Goal: Transaction & Acquisition: Purchase product/service

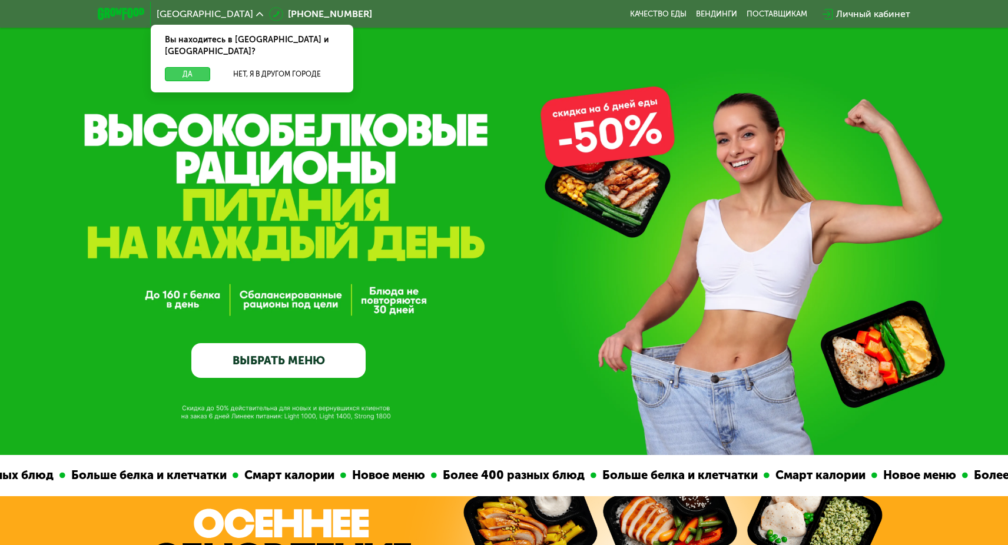
click at [199, 67] on button "Да" at bounding box center [187, 74] width 45 height 14
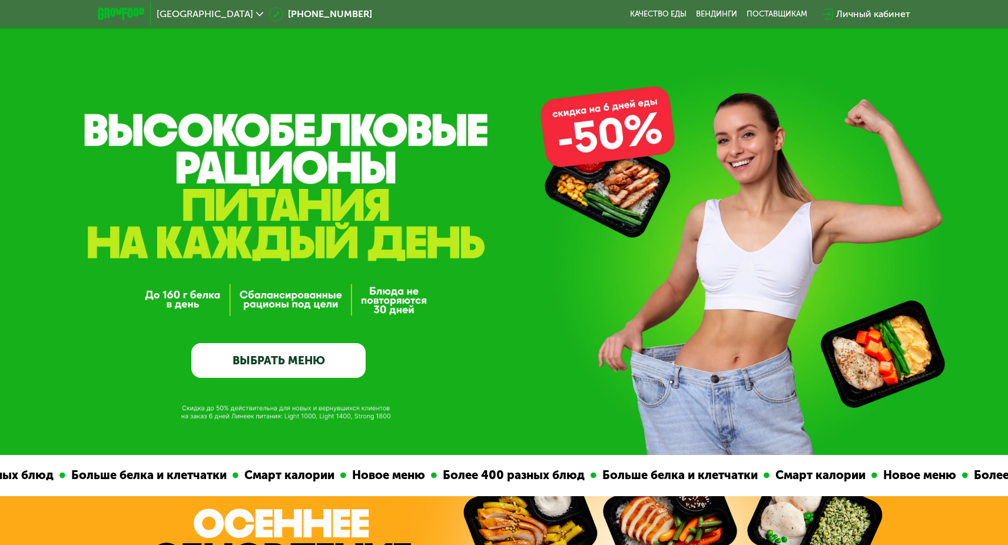
click at [333, 363] on link "ВЫБРАТЬ МЕНЮ" at bounding box center [278, 360] width 174 height 35
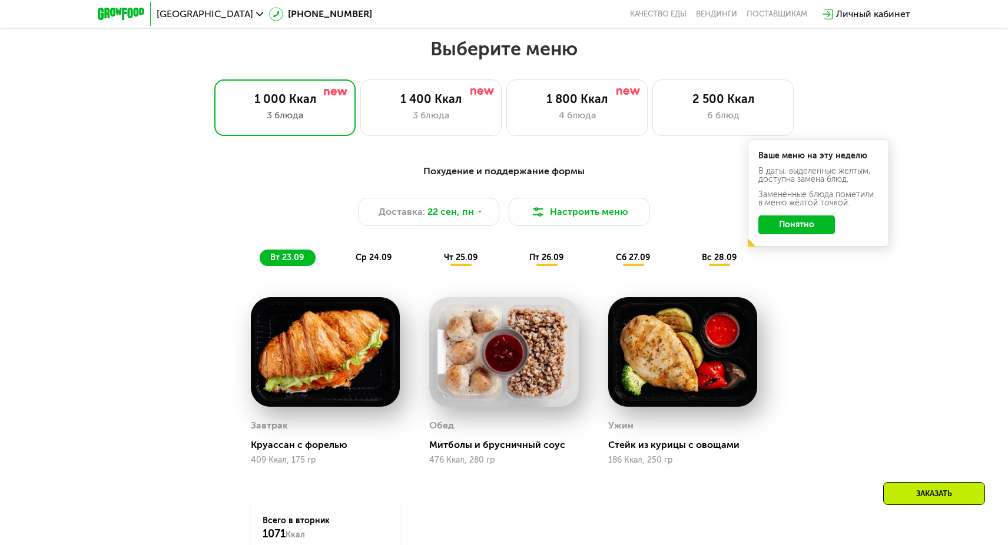
scroll to position [878, 0]
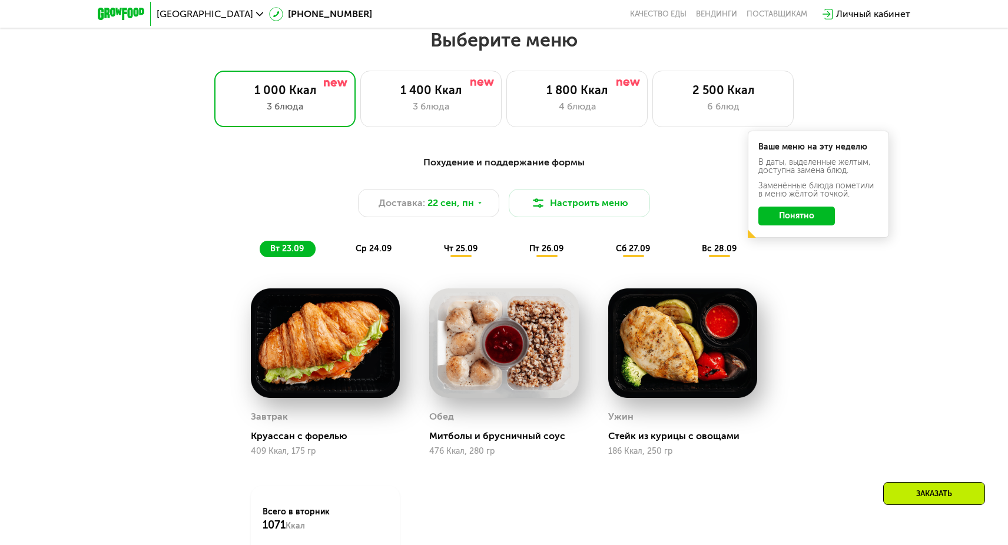
click at [820, 218] on button "Понятно" at bounding box center [796, 216] width 77 height 19
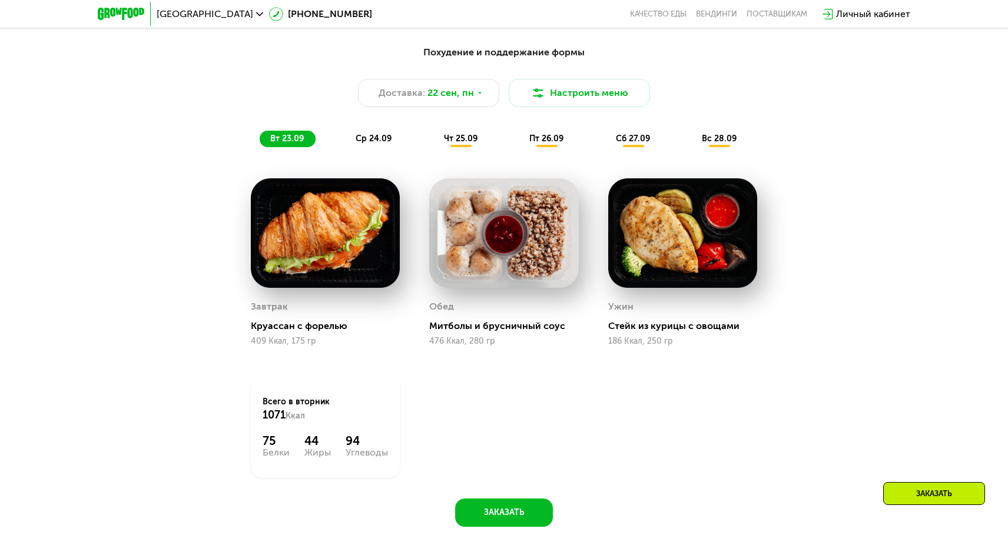
scroll to position [988, 0]
click at [358, 134] on span "ср 24.09" at bounding box center [374, 139] width 36 height 10
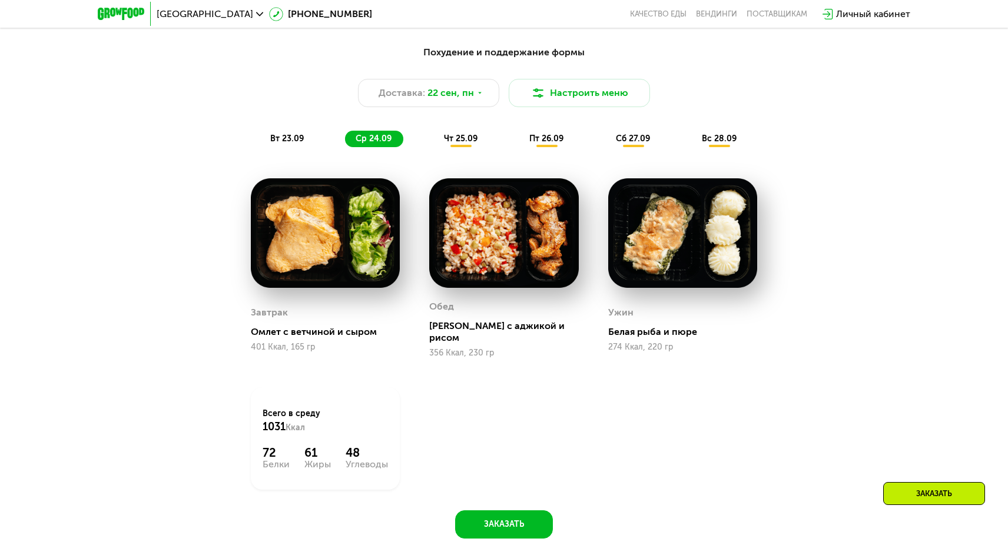
click at [467, 140] on span "чт 25.09" at bounding box center [461, 139] width 34 height 10
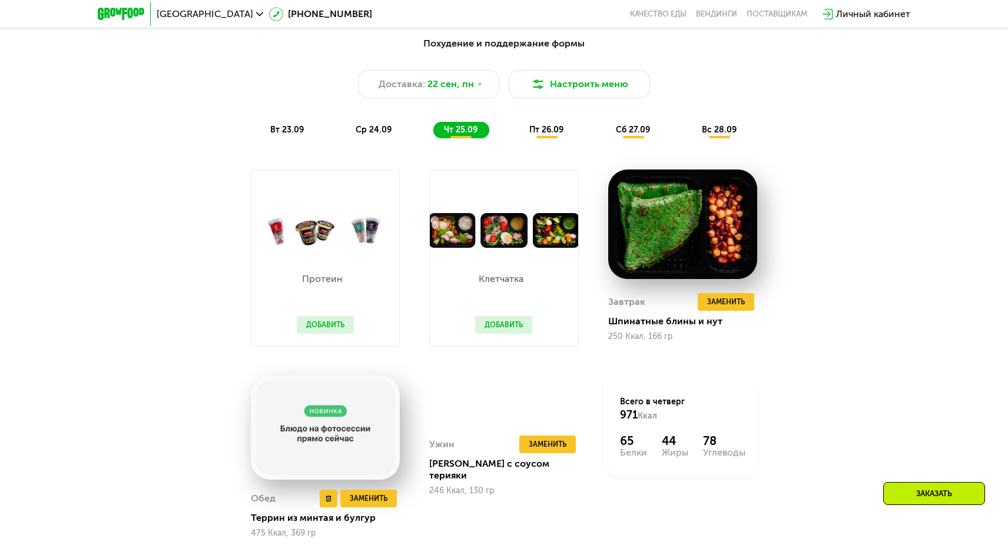
scroll to position [989, 0]
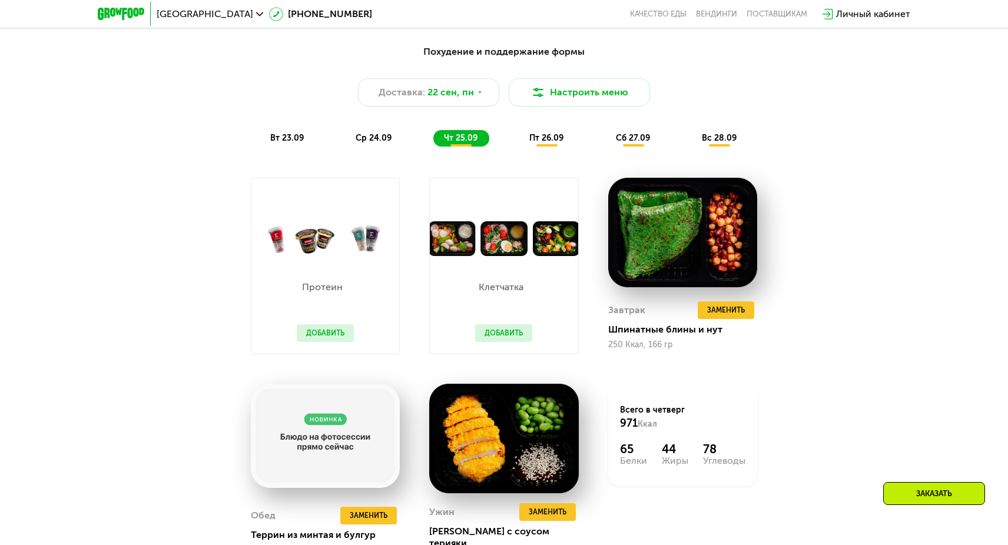
click at [541, 141] on span "пт 26.09" at bounding box center [546, 138] width 34 height 10
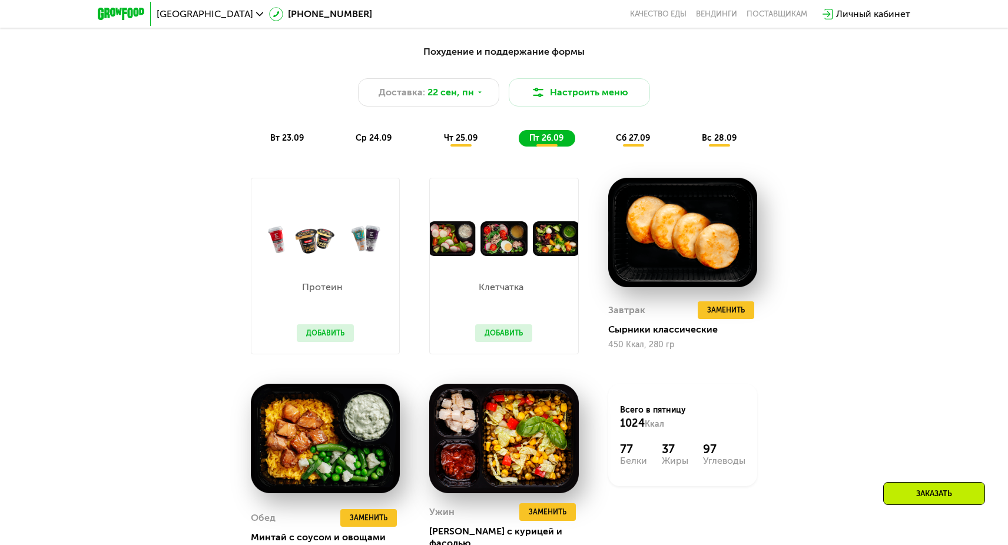
click at [464, 138] on span "чт 25.09" at bounding box center [461, 138] width 34 height 10
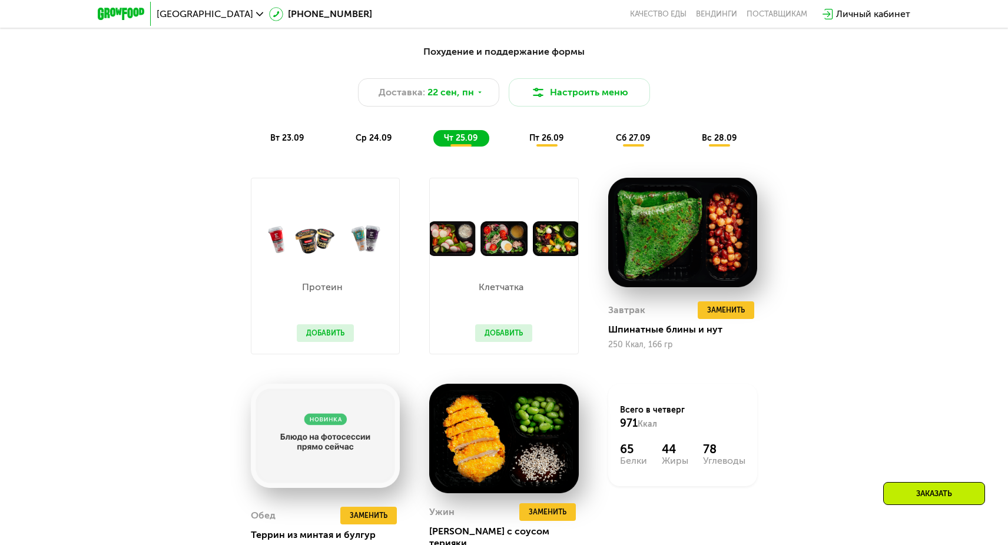
click at [639, 138] on span "сб 27.09" at bounding box center [633, 138] width 34 height 10
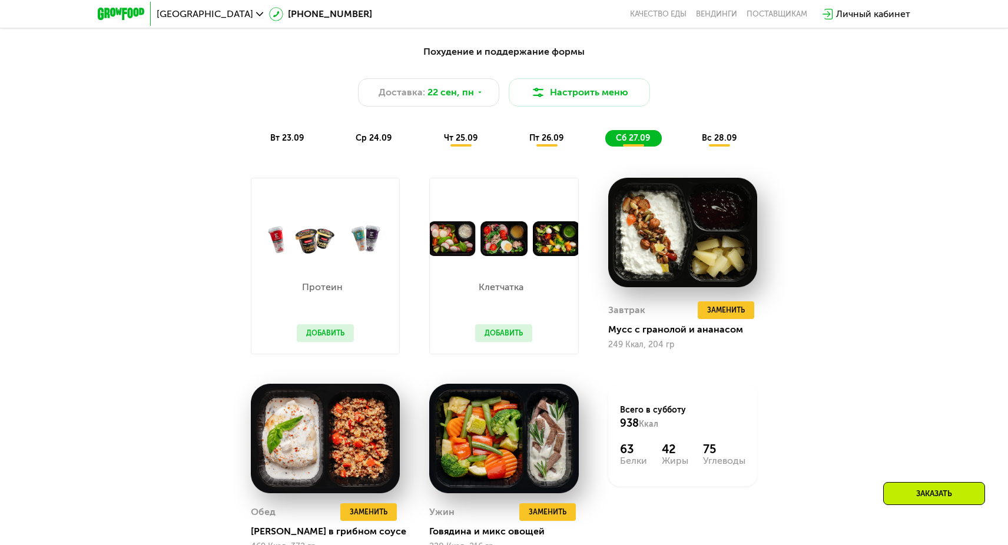
click at [291, 134] on span "вт 23.09" at bounding box center [287, 138] width 34 height 10
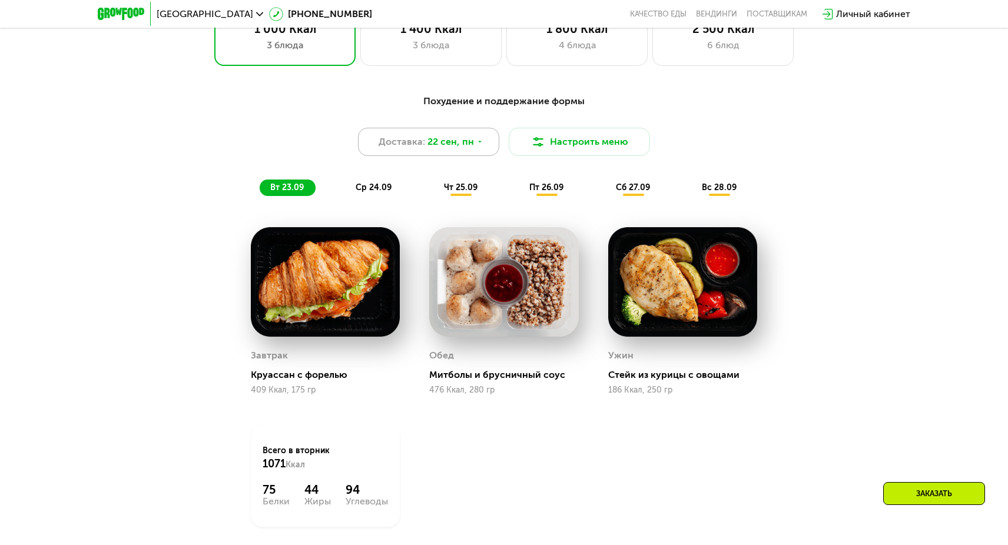
scroll to position [940, 0]
click at [537, 141] on img at bounding box center [538, 142] width 14 height 14
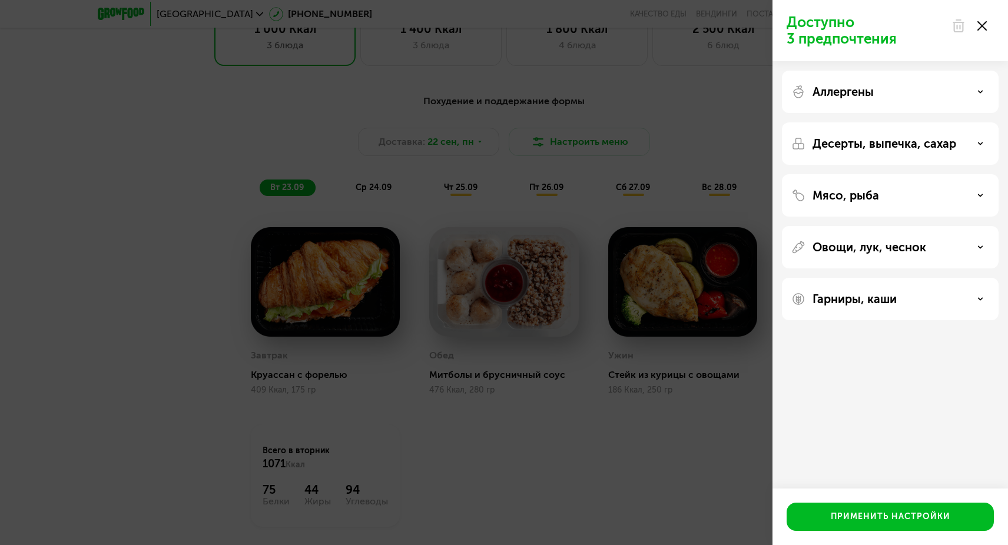
click at [697, 117] on div "Доступно 3 предпочтения Аллергены Десерты, выпечка, сахар Мясо, рыба Овощи, лук…" at bounding box center [504, 272] width 1008 height 545
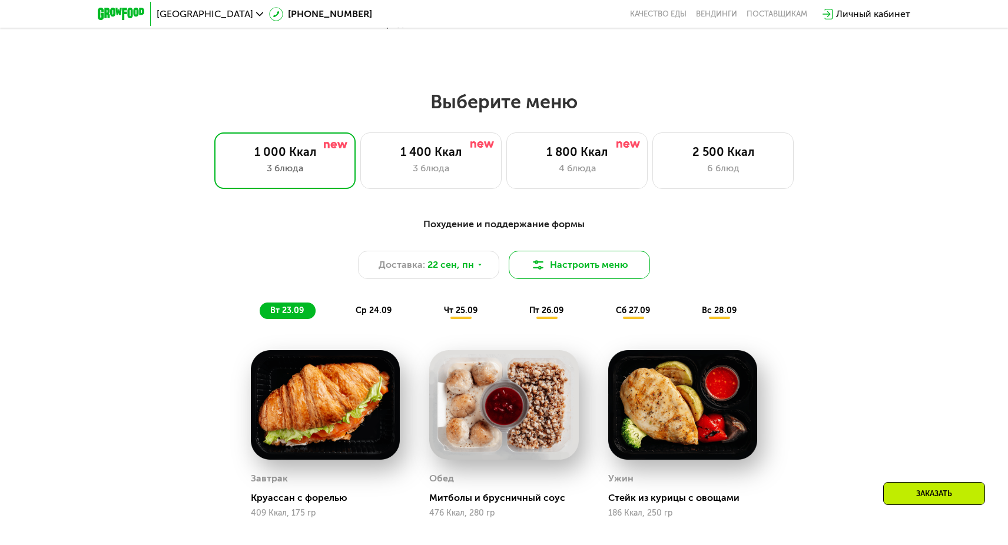
scroll to position [813, 0]
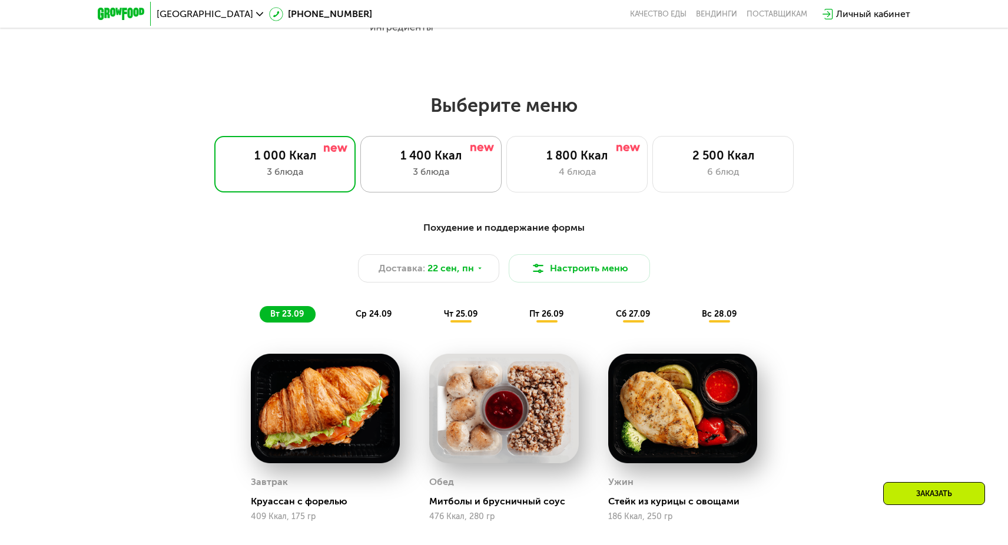
click at [430, 176] on div "3 блюда" at bounding box center [431, 172] width 117 height 14
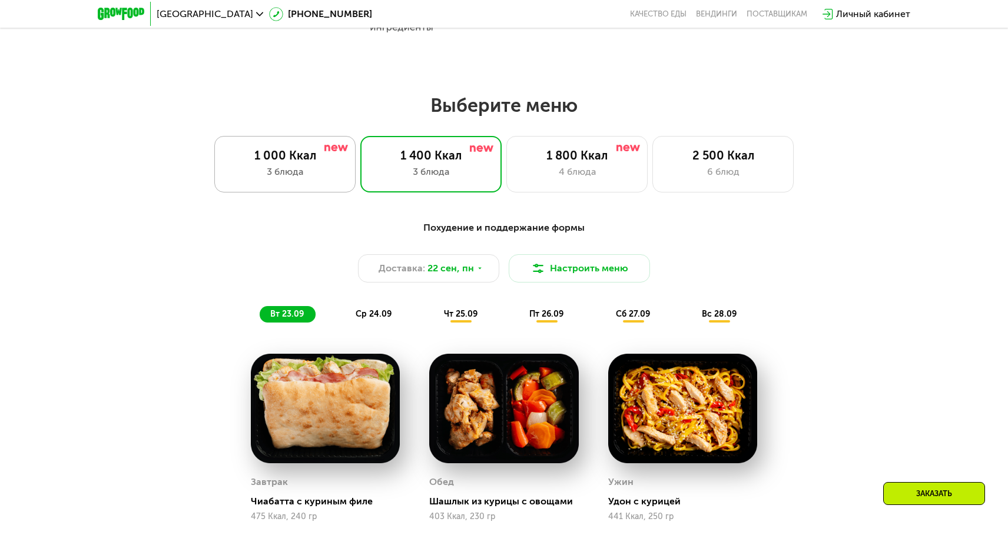
click at [298, 159] on div "1 000 Ккал" at bounding box center [285, 155] width 117 height 14
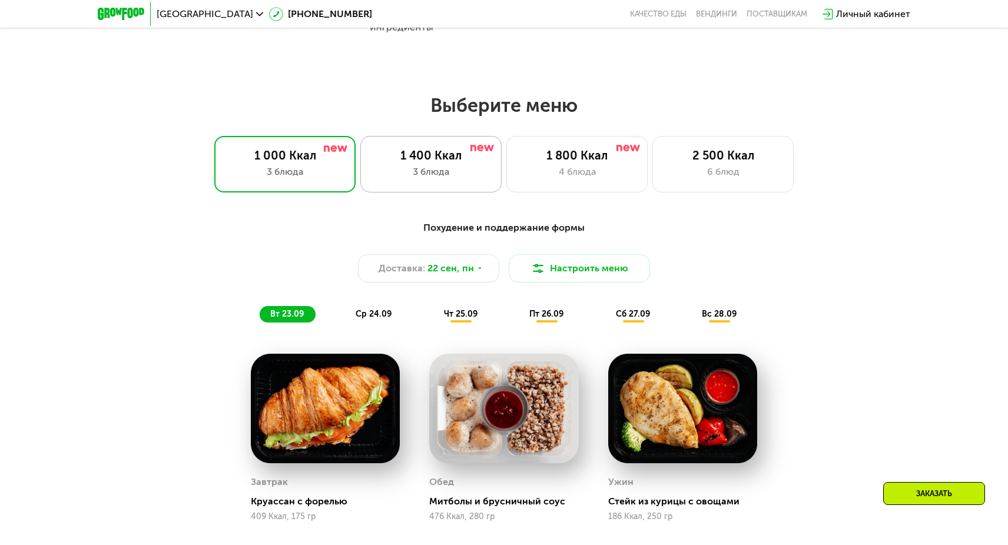
click at [438, 161] on div "1 400 Ккал" at bounding box center [431, 155] width 117 height 14
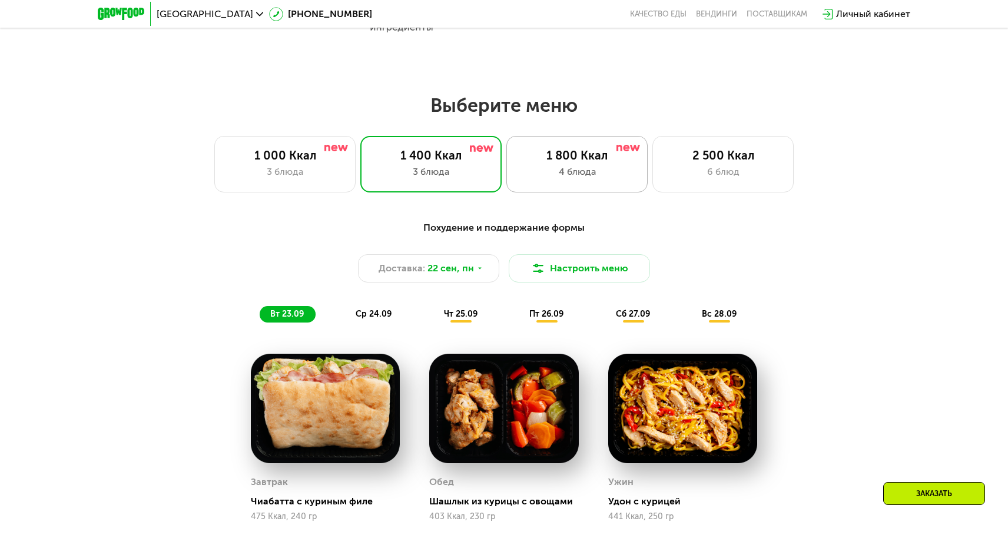
click at [599, 149] on div "1 800 Ккал" at bounding box center [577, 155] width 117 height 14
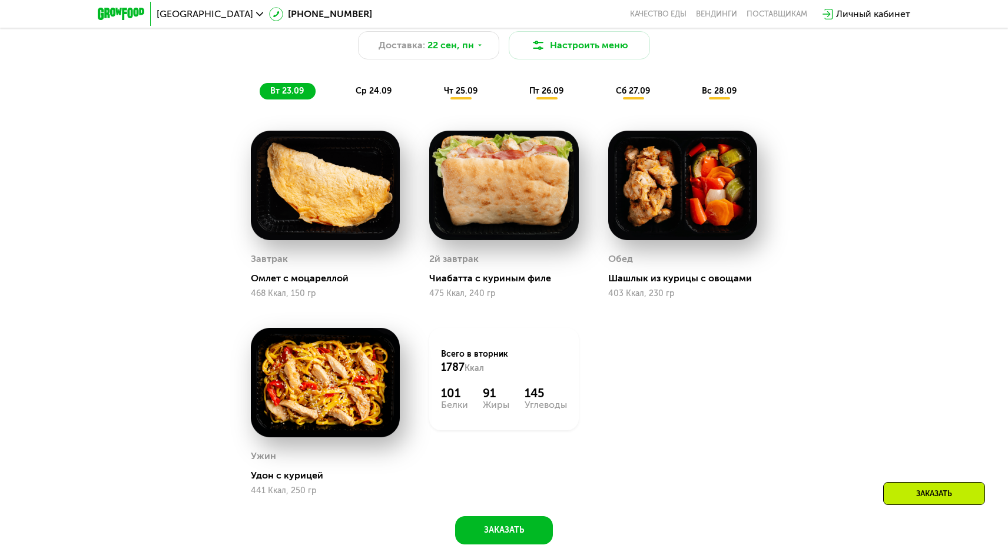
scroll to position [1036, 0]
click at [507, 518] on button "Заказать" at bounding box center [504, 530] width 98 height 28
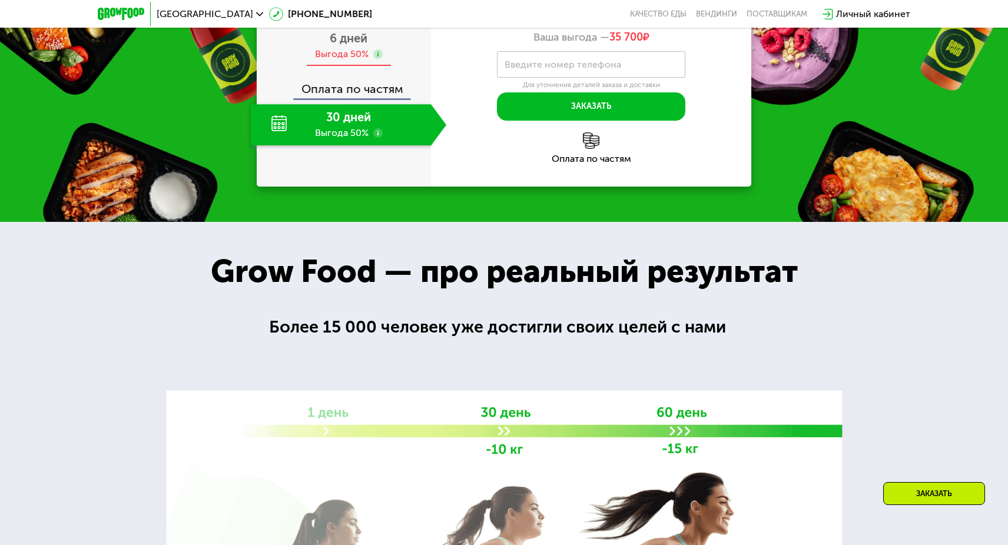
scroll to position [1766, 0]
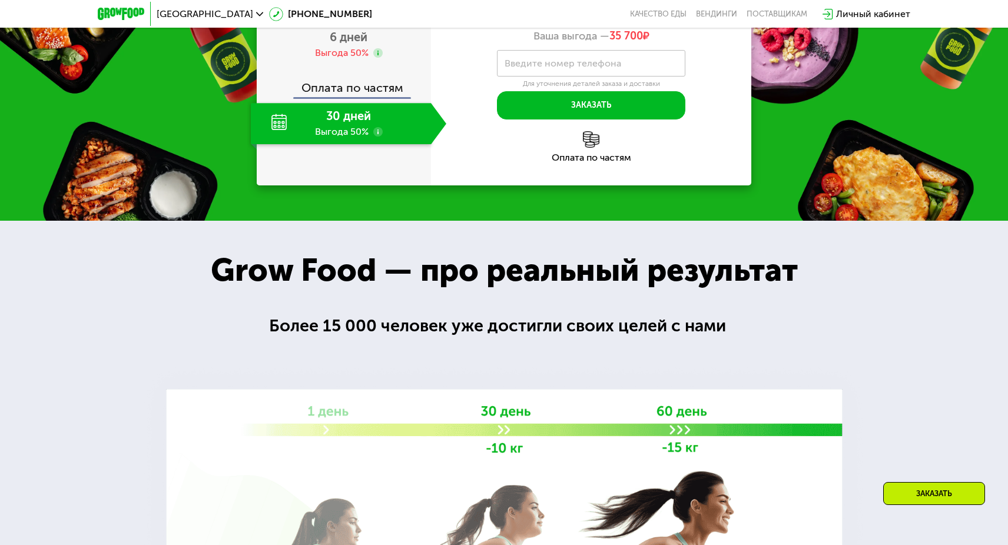
click at [354, 112] on div "30 дней Выгода 50%" at bounding box center [341, 123] width 180 height 41
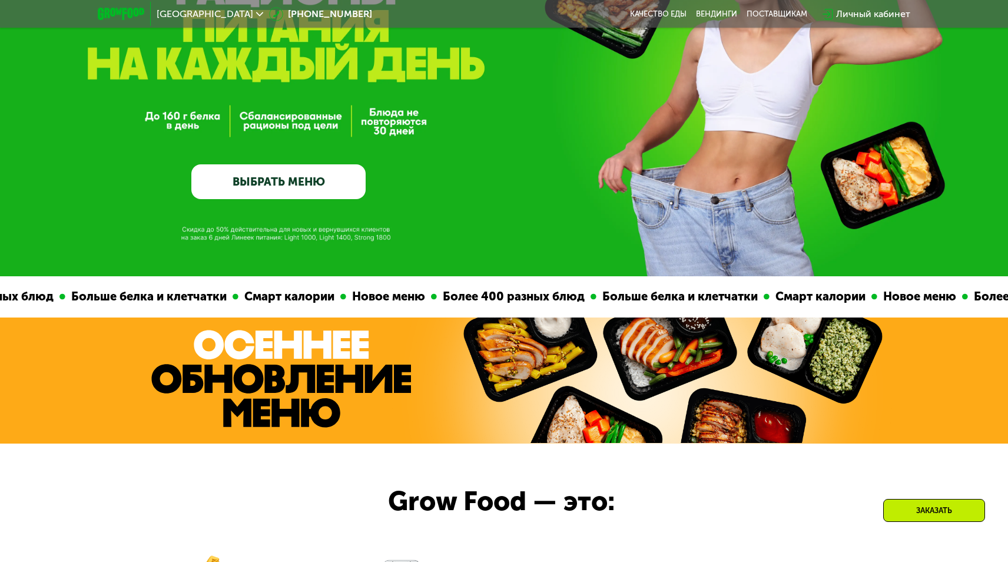
scroll to position [179, 0]
